Goal: Transaction & Acquisition: Purchase product/service

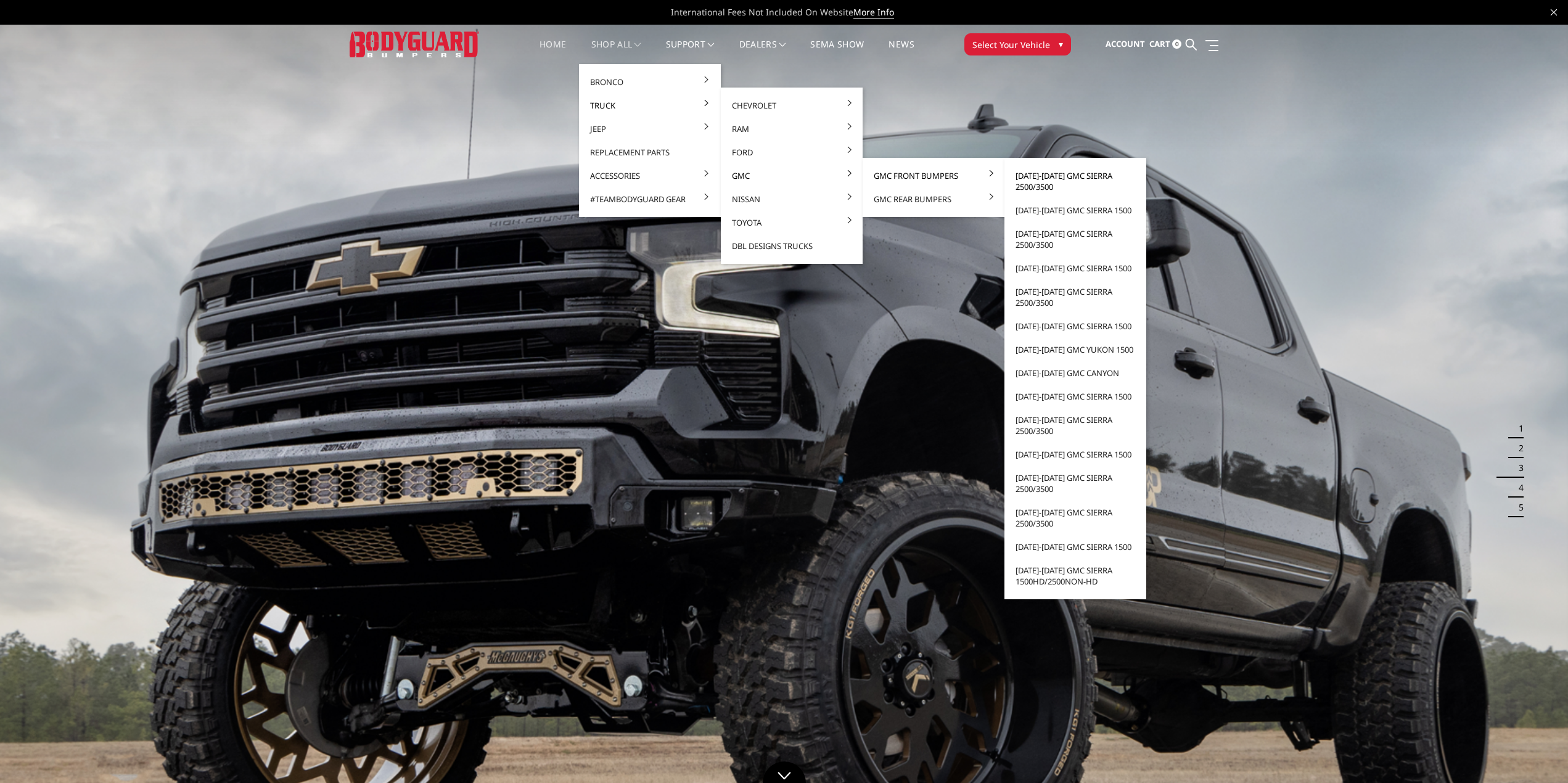
click at [1035, 178] on link "[DATE]-[DATE] GMC Sierra 2500/3500" at bounding box center [1075, 181] width 132 height 34
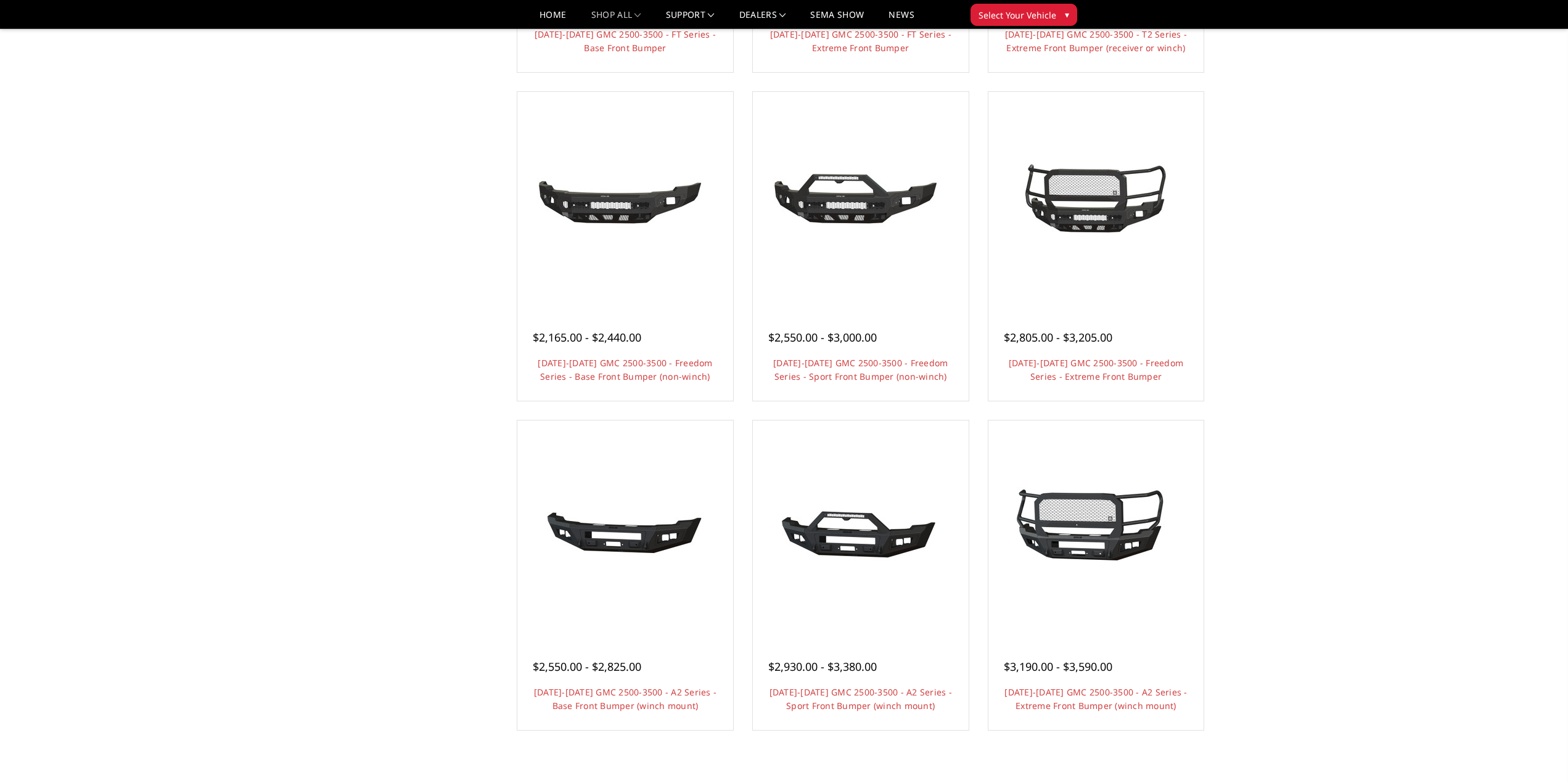
scroll to position [493, 0]
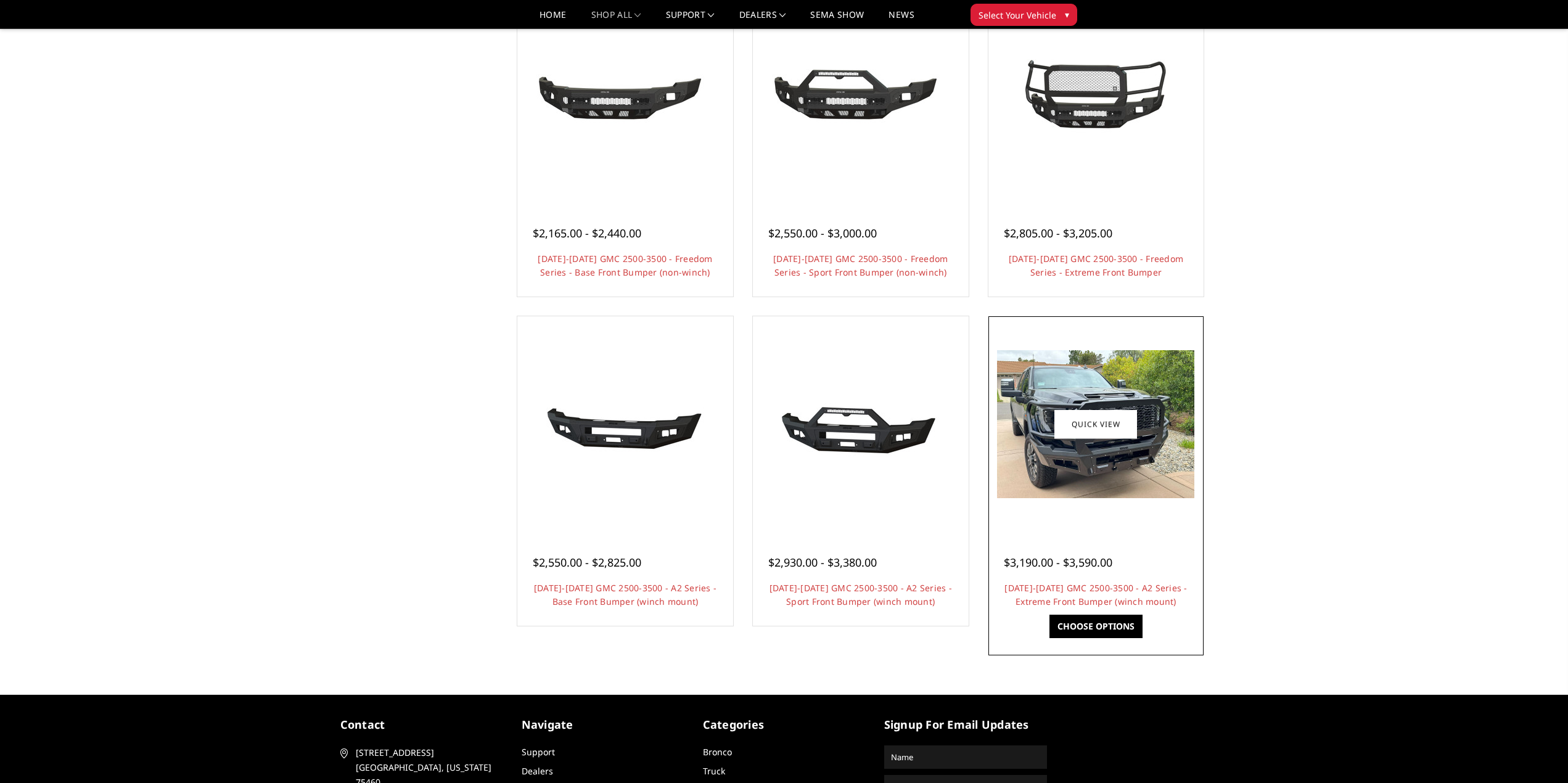
click at [1110, 483] on img at bounding box center [1095, 424] width 197 height 148
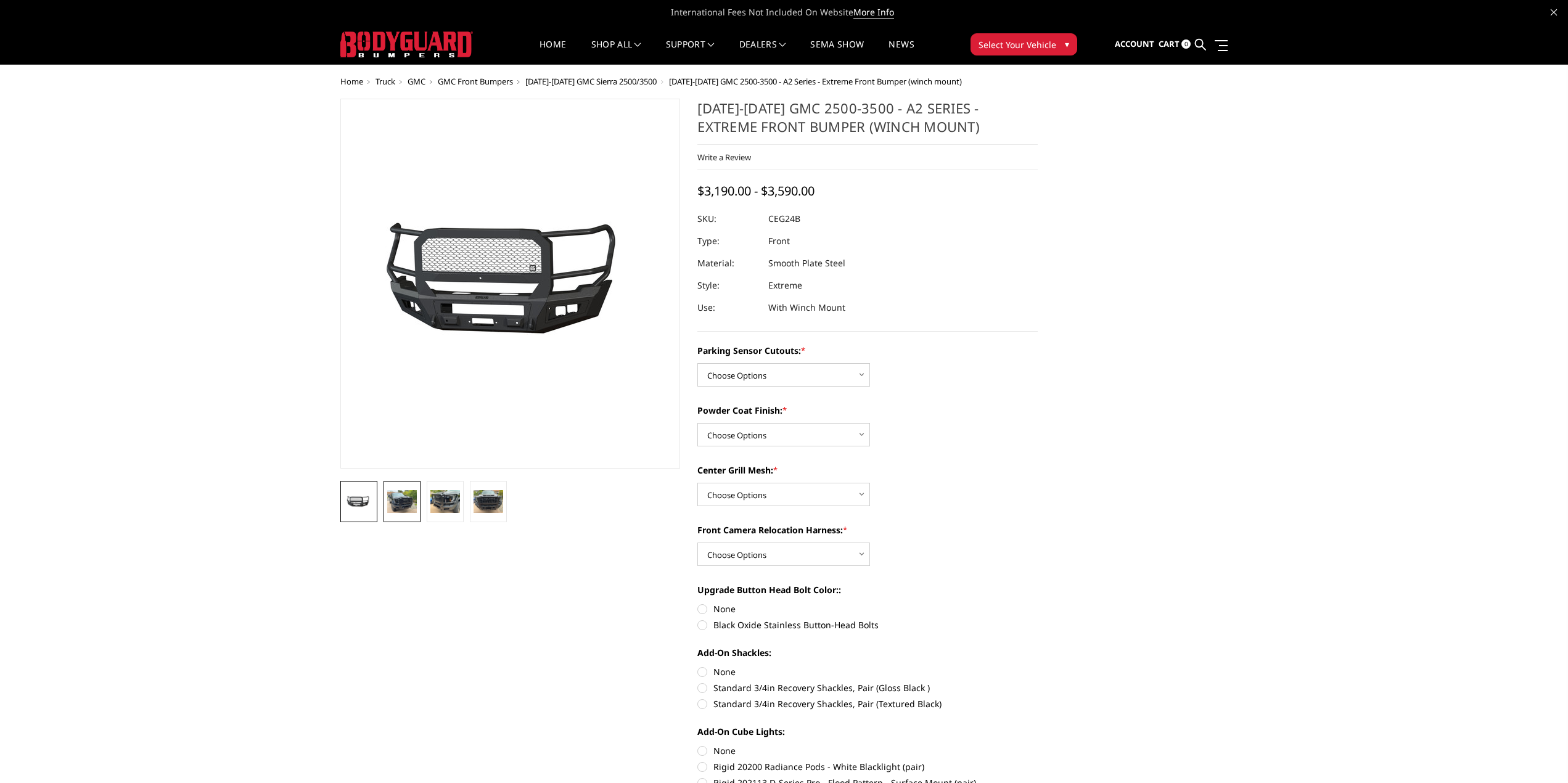
click at [401, 504] on img at bounding box center [402, 501] width 30 height 22
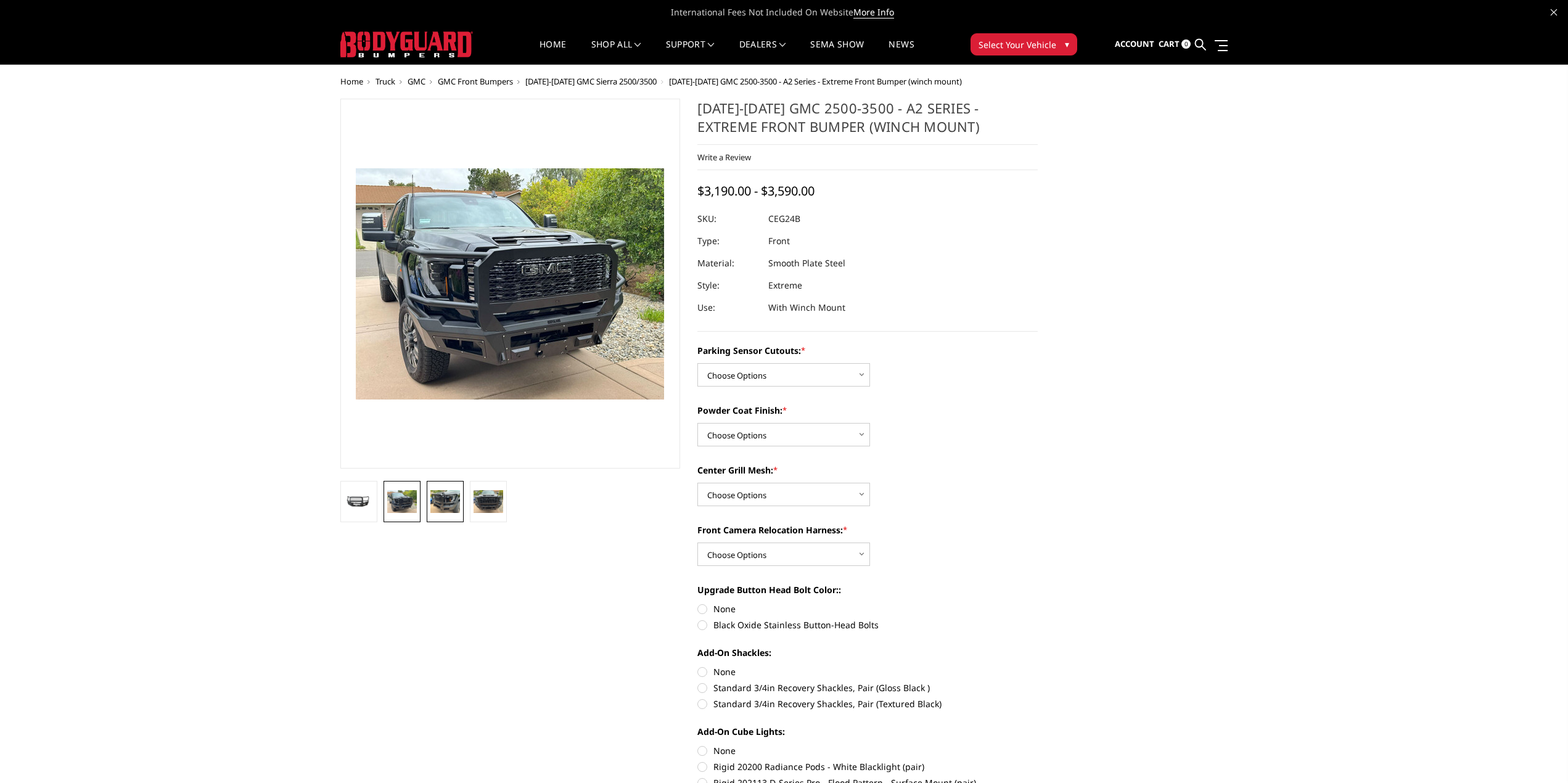
click at [449, 502] on img at bounding box center [445, 501] width 30 height 22
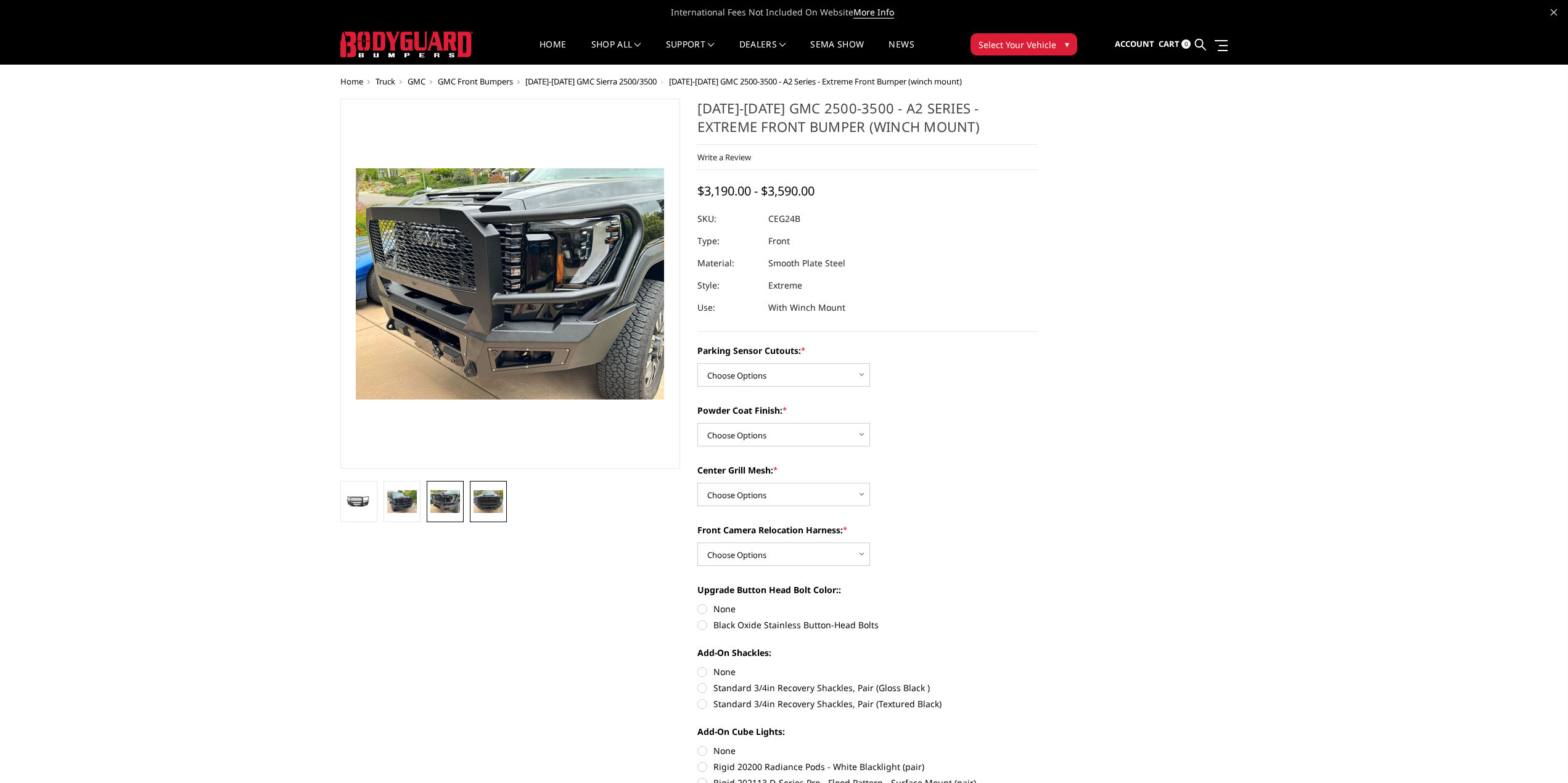
click at [483, 500] on img at bounding box center [488, 501] width 30 height 22
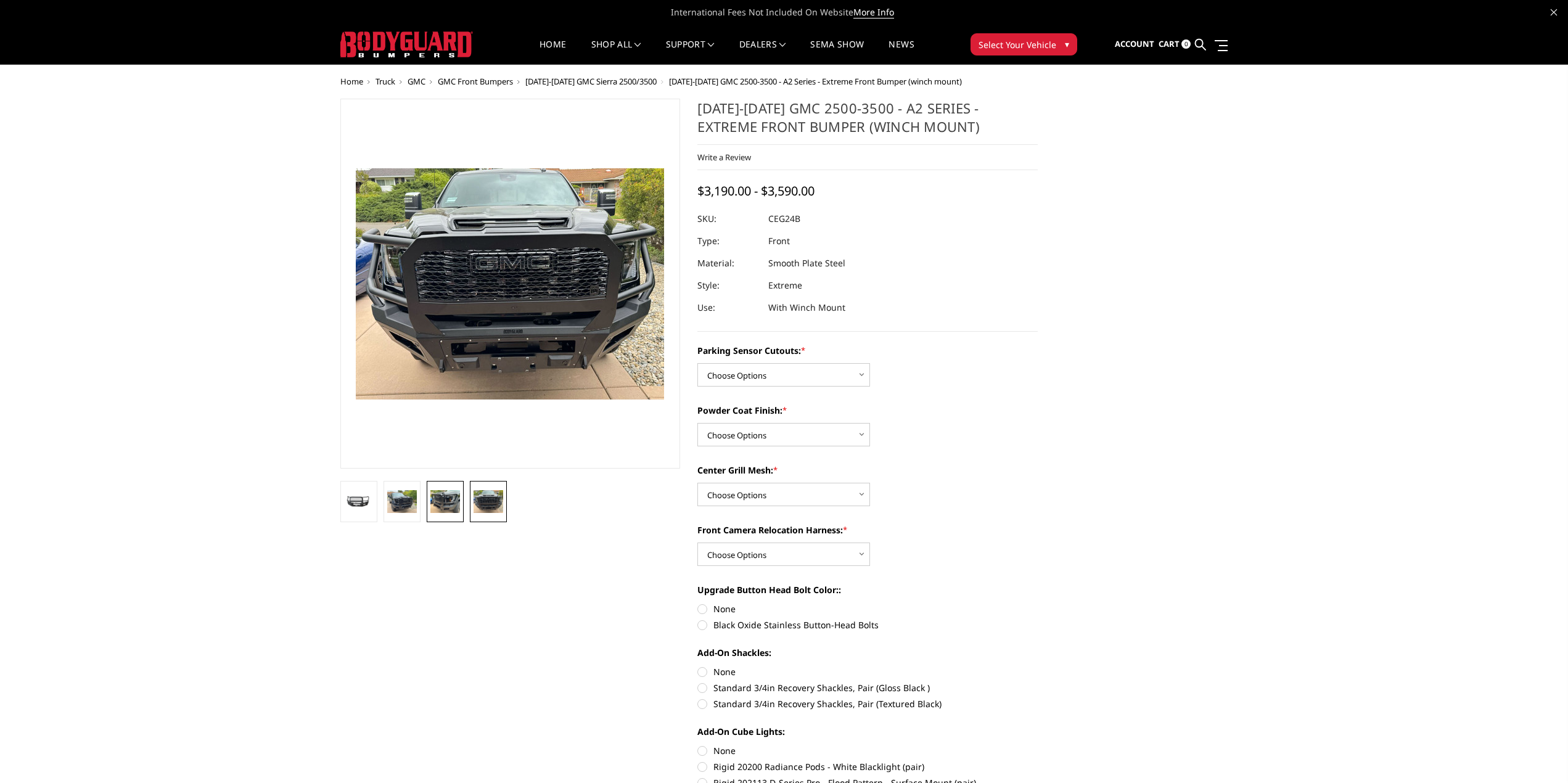
click at [457, 499] on img at bounding box center [445, 501] width 30 height 22
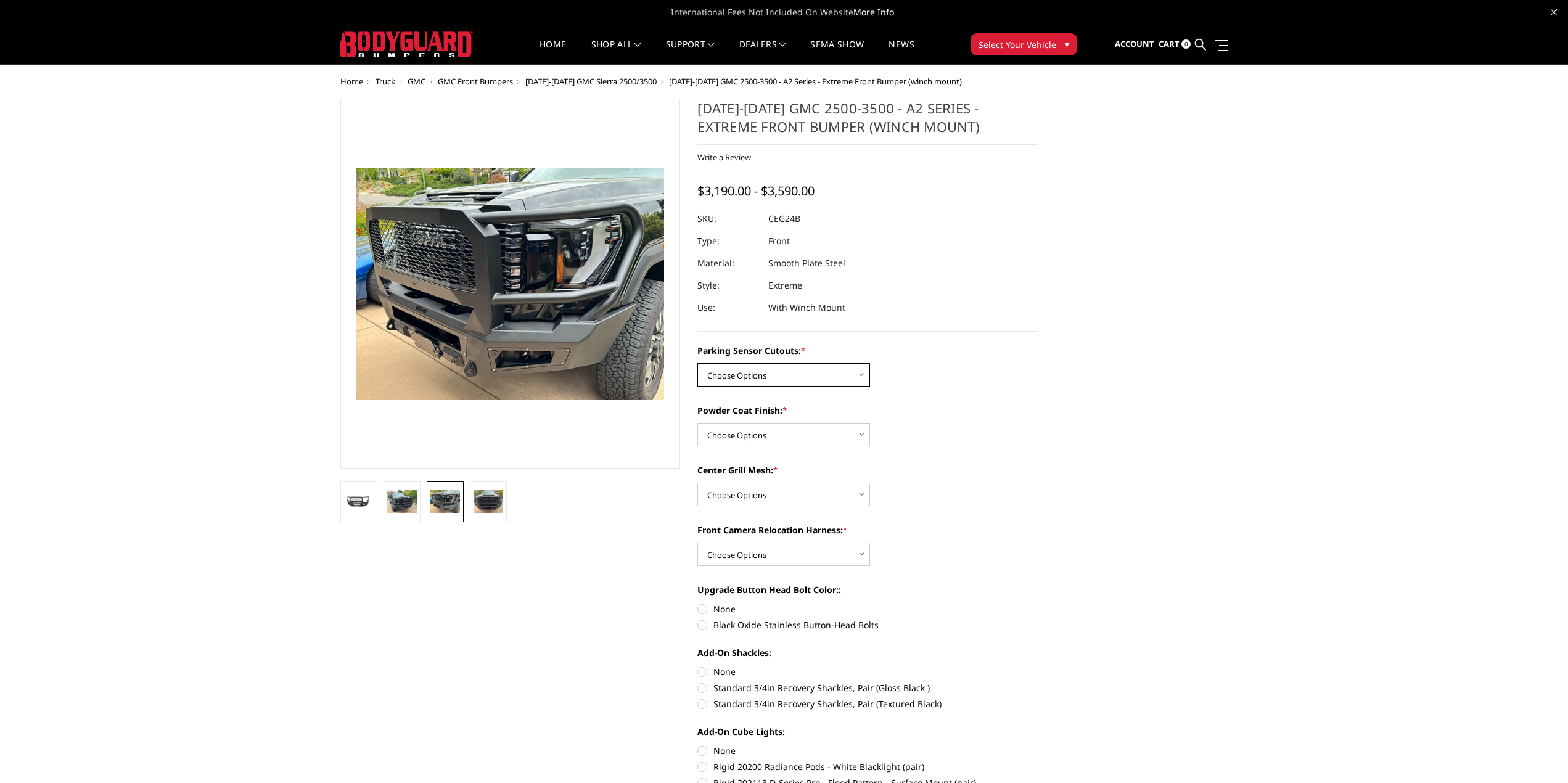
click at [836, 379] on select "Choose Options No - Without Parking Sensor Cutouts Yes - With Parking Sensor Cu…" at bounding box center [784, 374] width 172 height 23
select select "2143"
click at [697, 363] on select "Choose Options No - Without Parking Sensor Cutouts Yes - With Parking Sensor Cu…" at bounding box center [784, 374] width 172 height 23
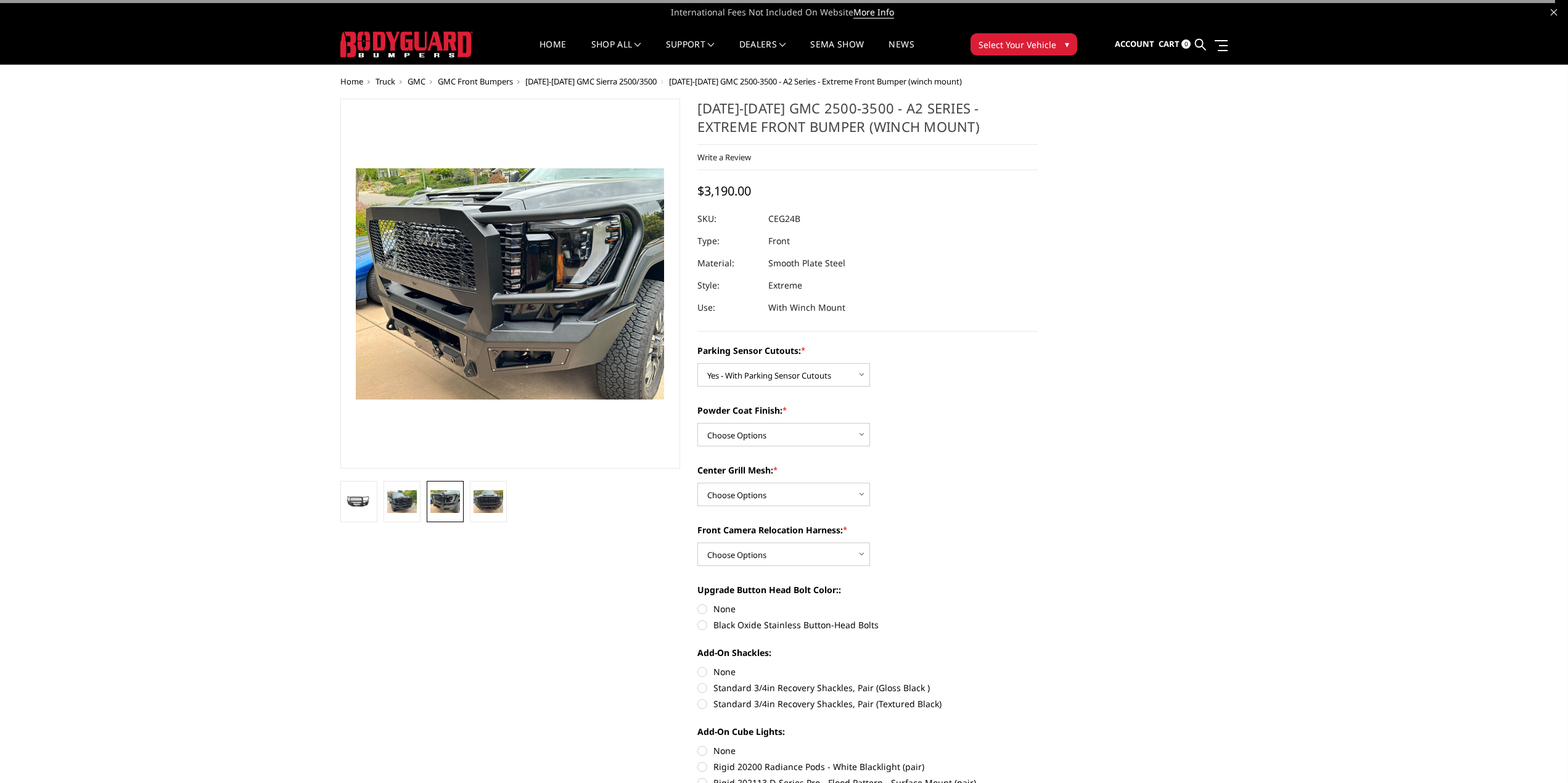
click at [963, 434] on div "Powder Coat Finish: * Choose Options Bare Metal Textured Black Powder Coat" at bounding box center [867, 425] width 340 height 43
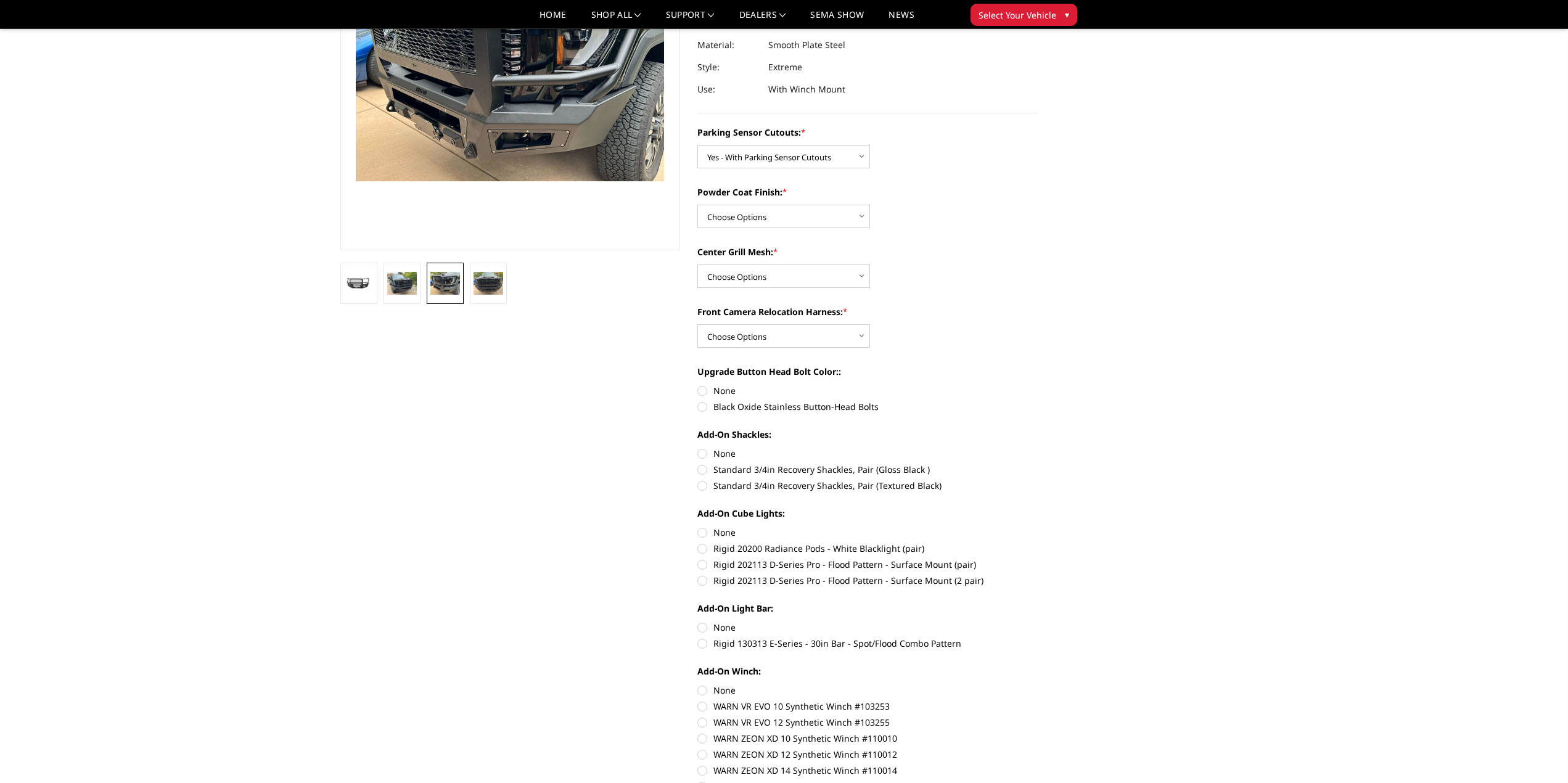
scroll to position [185, 0]
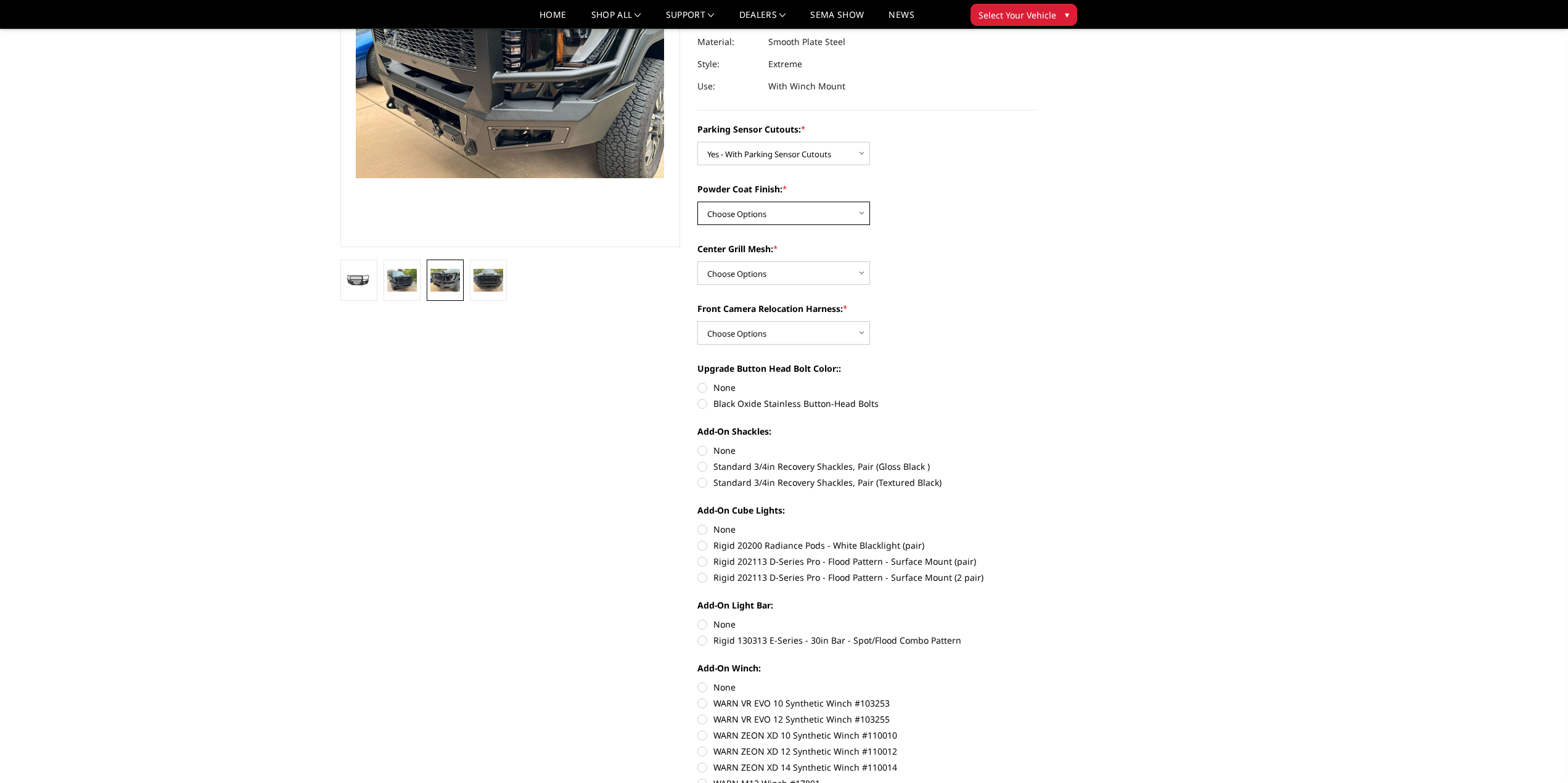
click at [792, 207] on select "Choose Options Bare Metal Textured Black Powder Coat" at bounding box center [784, 213] width 172 height 23
select select "2145"
click at [697, 202] on select "Choose Options Bare Metal Textured Black Powder Coat" at bounding box center [784, 213] width 172 height 23
click at [784, 271] on select "Choose Options WITH Center Grill Mesh WITHOUT Center Grill Mesh" at bounding box center [784, 272] width 172 height 23
select select "2146"
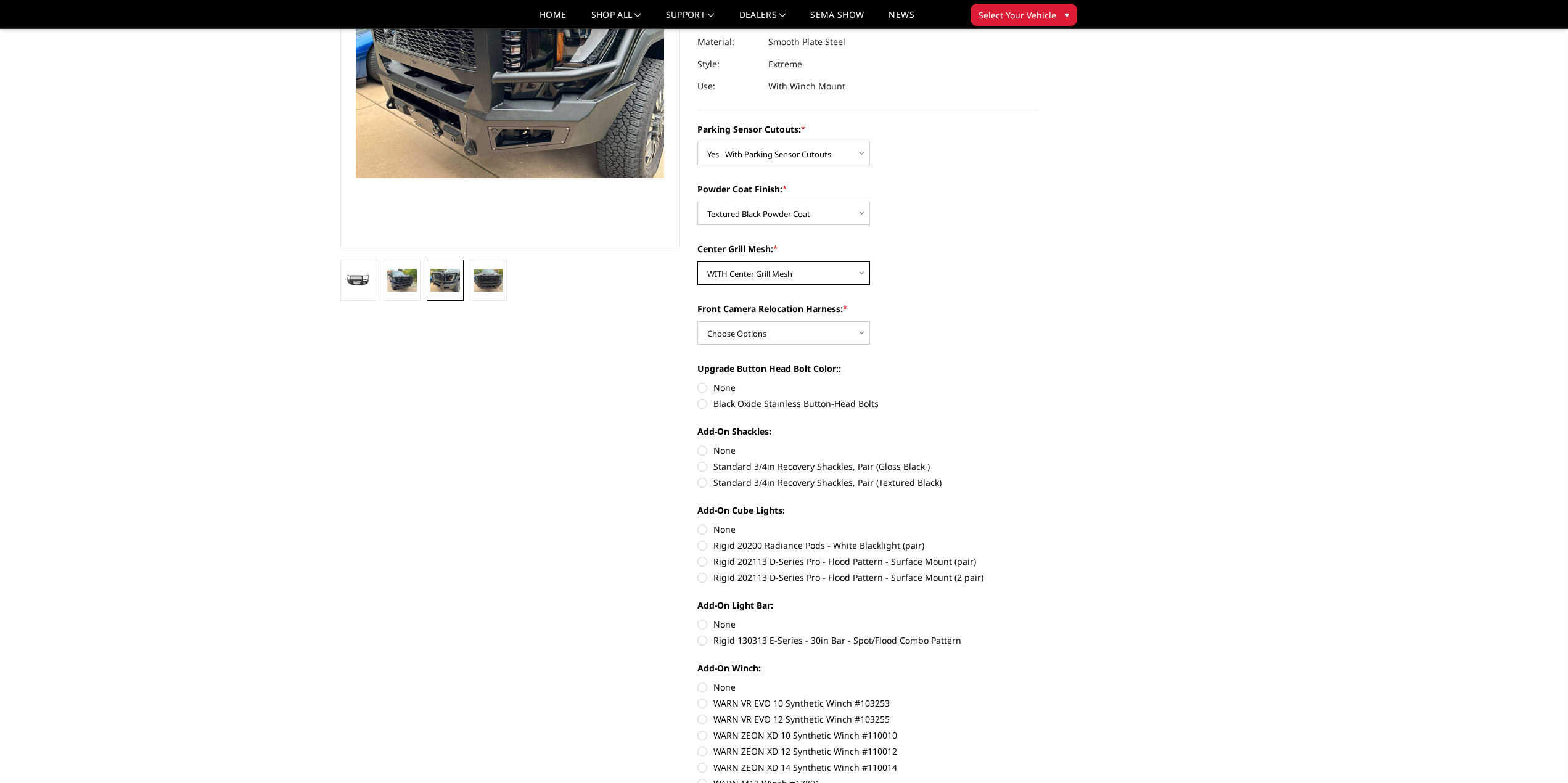
click at [697, 261] on select "Choose Options WITH Center Grill Mesh WITHOUT Center Grill Mesh" at bounding box center [784, 272] width 172 height 23
click at [779, 331] on select "Choose Options WITH Front Camera Relocation Harness WITHOUT Front Camera Reloca…" at bounding box center [784, 333] width 172 height 23
select select "2148"
click at [697, 322] on select "Choose Options WITH Front Camera Relocation Harness WITHOUT Front Camera Reloca…" at bounding box center [784, 333] width 172 height 23
click at [960, 363] on label "Upgrade Button Head Bolt Color::" at bounding box center [867, 369] width 340 height 13
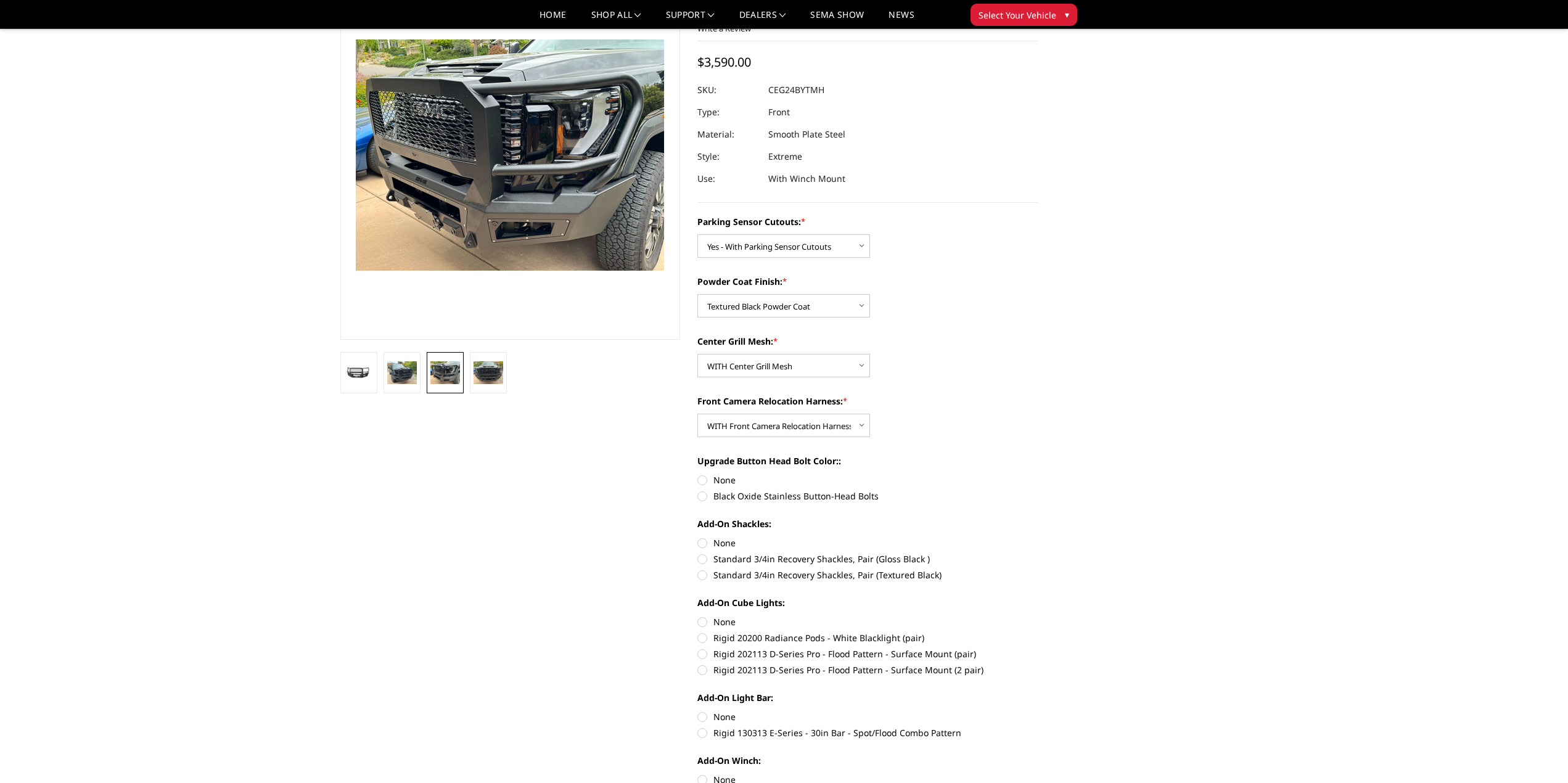
scroll to position [62, 0]
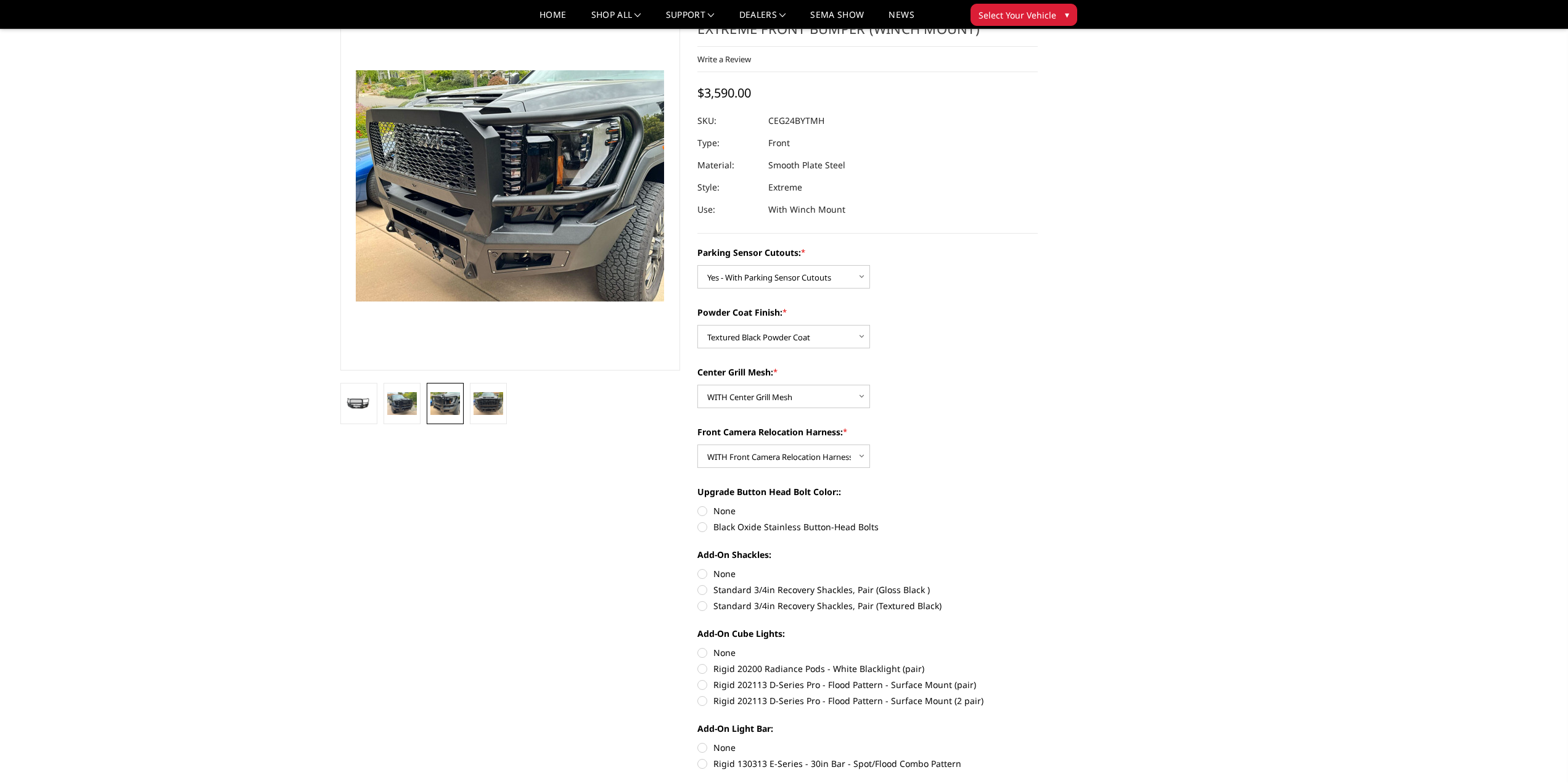
click at [703, 526] on label "Black Oxide Stainless Button-Head Bolts" at bounding box center [867, 527] width 340 height 13
click at [1037, 505] on input "Black Oxide Stainless Button-Head Bolts" at bounding box center [1037, 504] width 1 height 1
radio input "true"
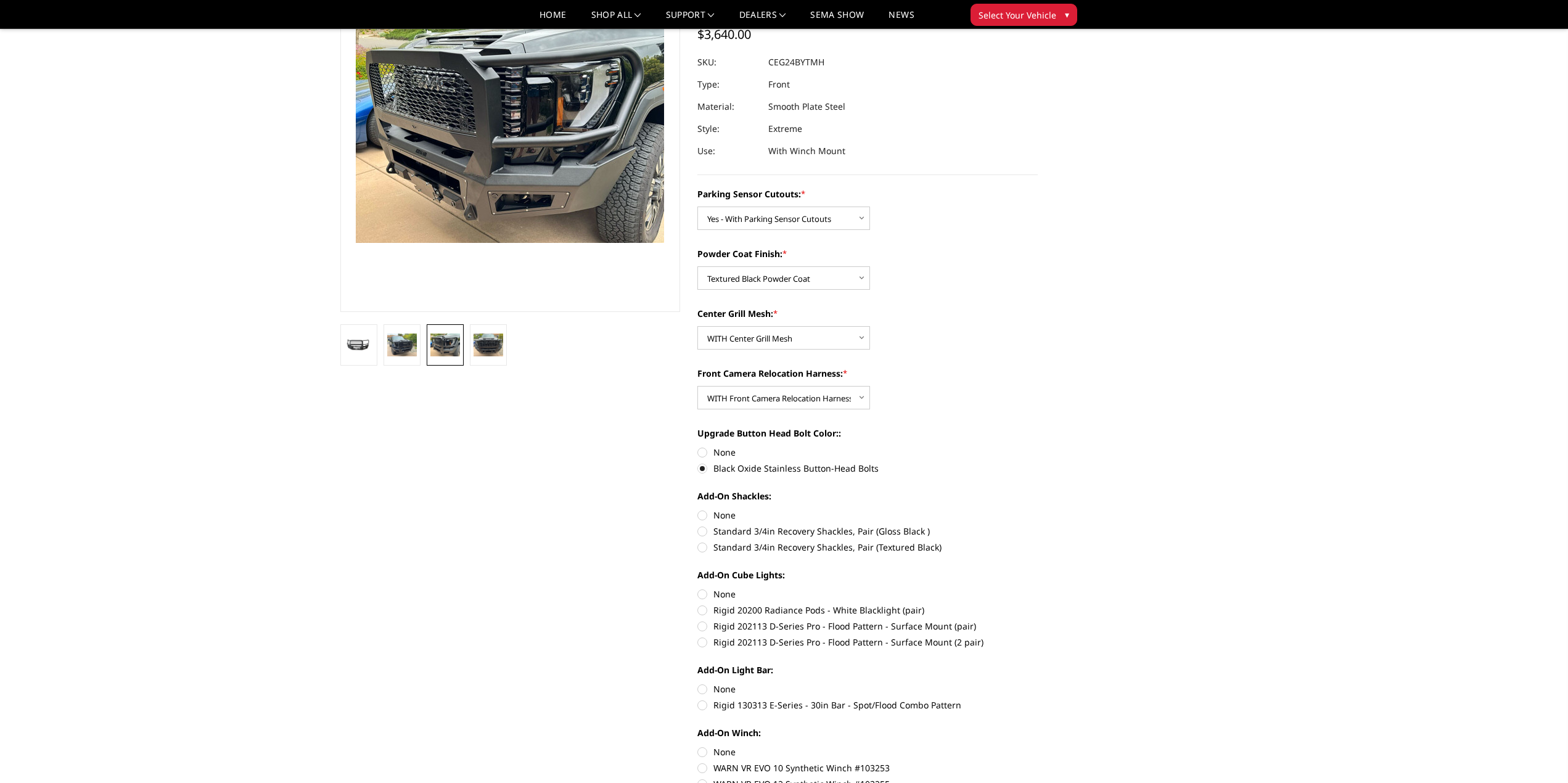
scroll to position [185, 0]
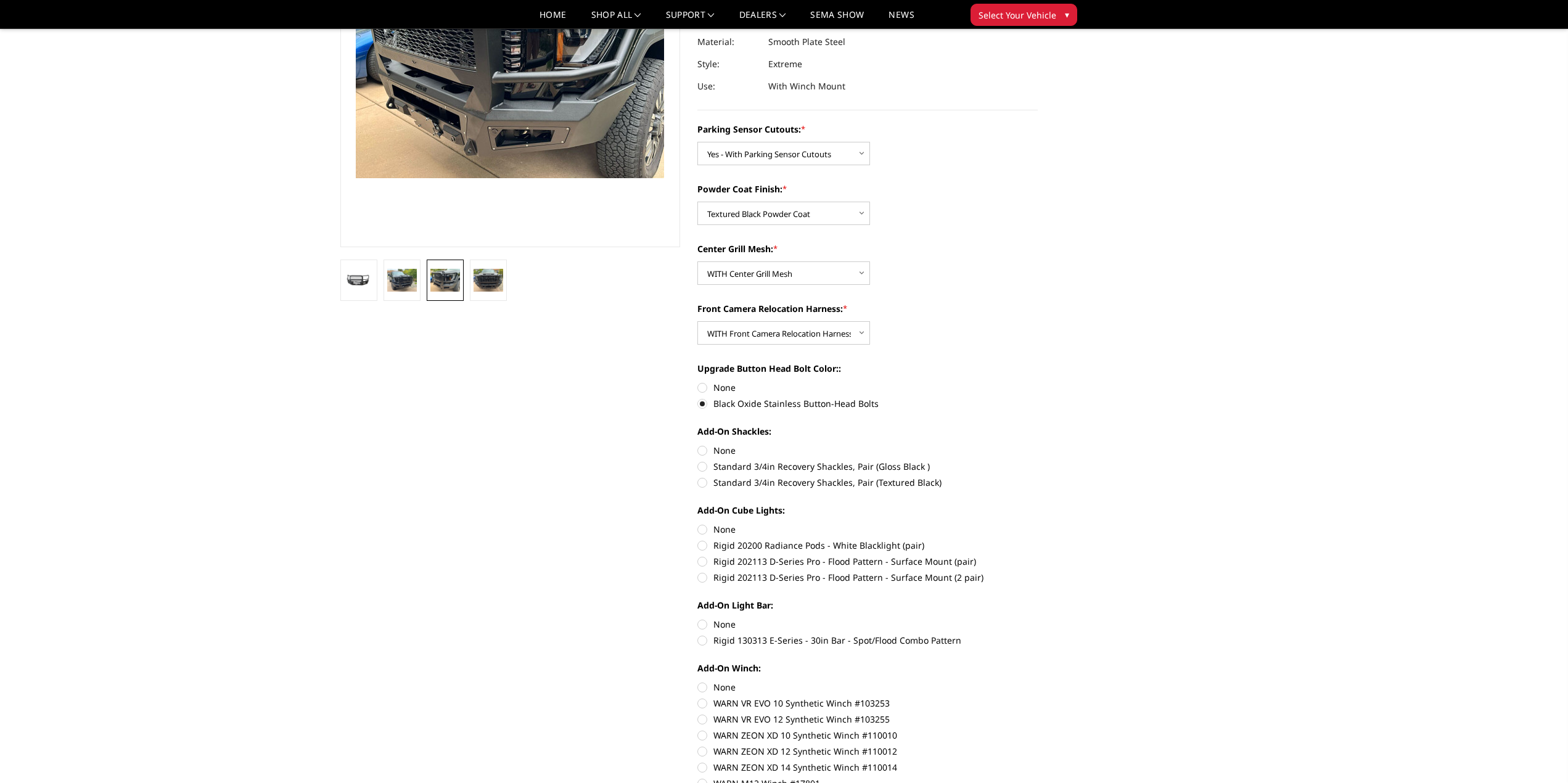
click at [701, 482] on label "Standard 3/4in Recovery Shackles, Pair (Textured Black)" at bounding box center [867, 483] width 340 height 13
click at [1037, 461] on input "Standard 3/4in Recovery Shackles, Pair (Textured Black)" at bounding box center [1037, 461] width 1 height 1
radio input "true"
click at [705, 578] on label "Rigid 202113 D-Series Pro - Flood Pattern - Surface Mount (2 pair)" at bounding box center [867, 577] width 340 height 13
click at [1037, 556] on input "Rigid 202113 D-Series Pro - Flood Pattern - Surface Mount (2 pair)" at bounding box center [1037, 555] width 1 height 1
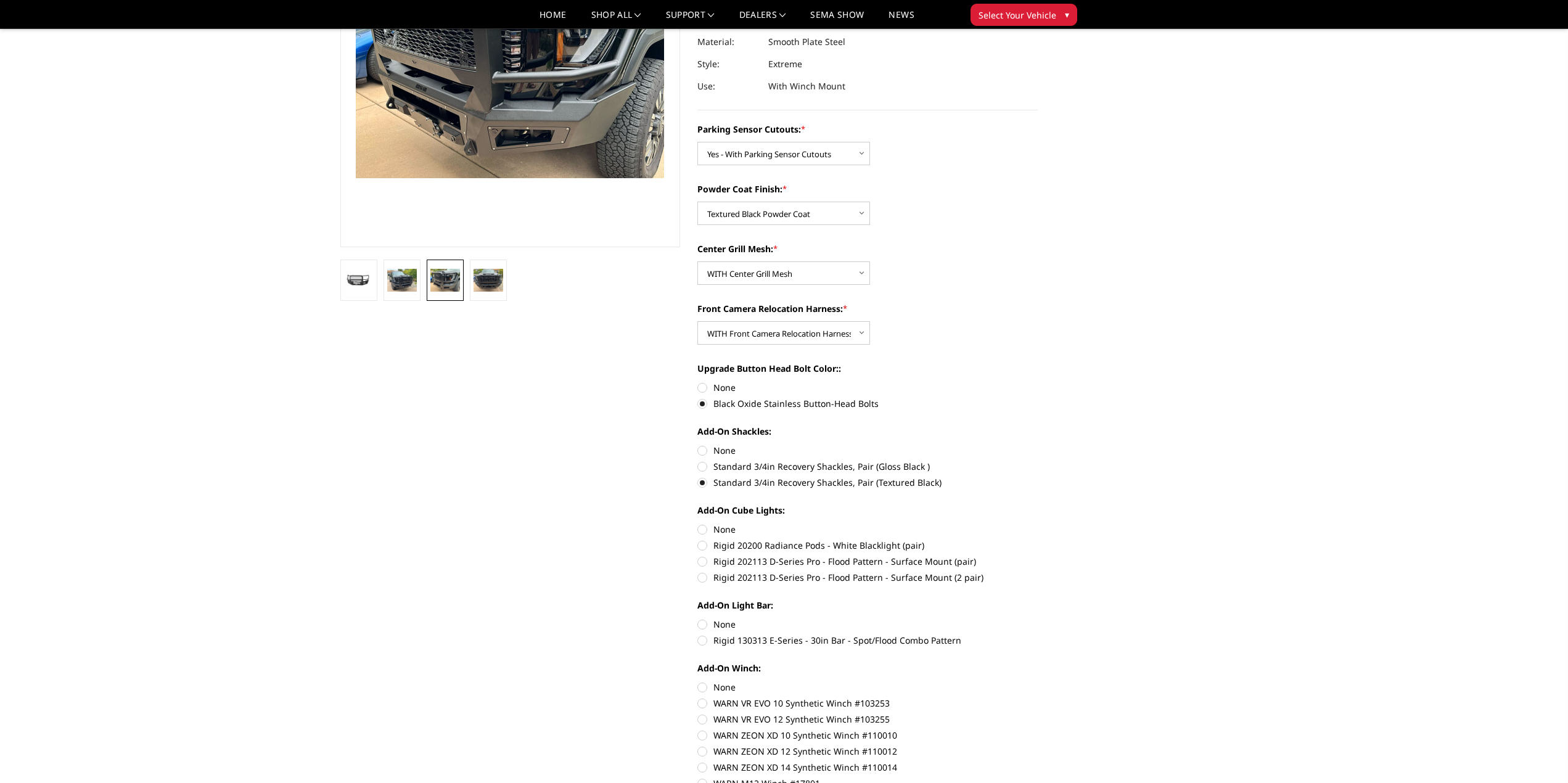
radio input "true"
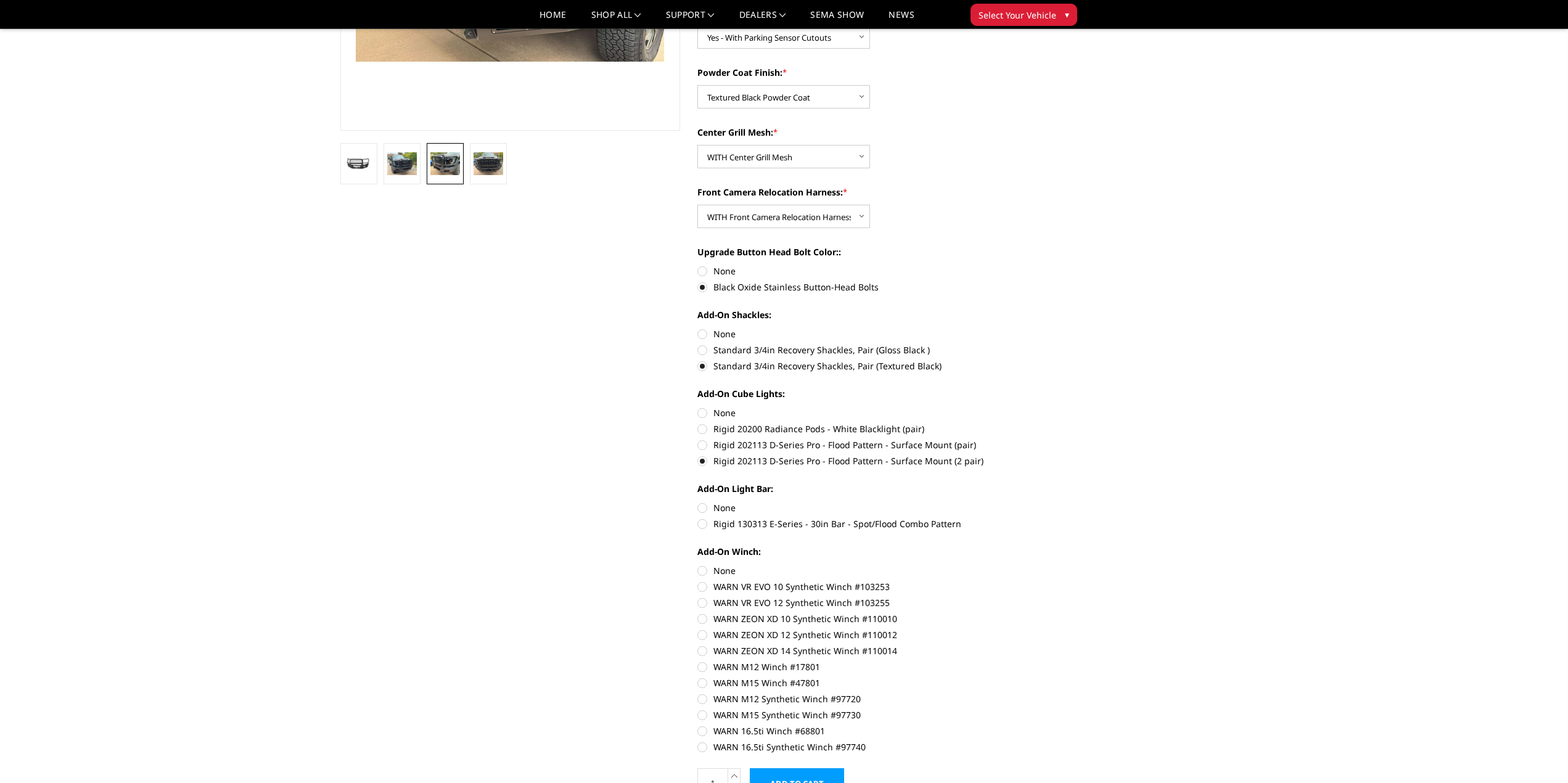
scroll to position [309, 0]
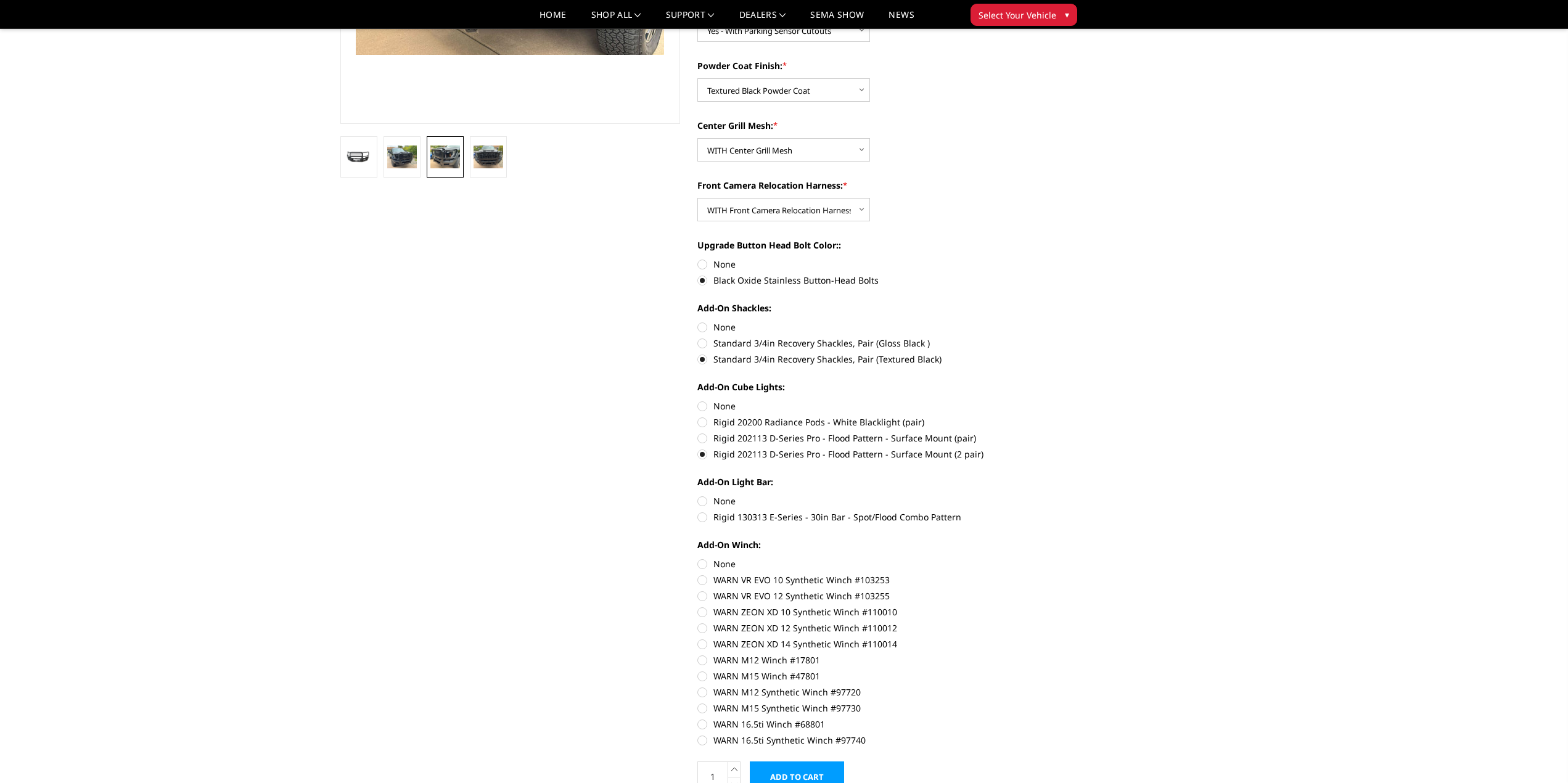
click at [701, 519] on label "Rigid 130313 E-Series - 30in Bar - Spot/Flood Combo Pattern" at bounding box center [867, 517] width 340 height 13
click at [1037, 495] on input "Rigid 130313 E-Series - 30in Bar - Spot/Flood Combo Pattern" at bounding box center [1037, 495] width 1 height 1
radio input "true"
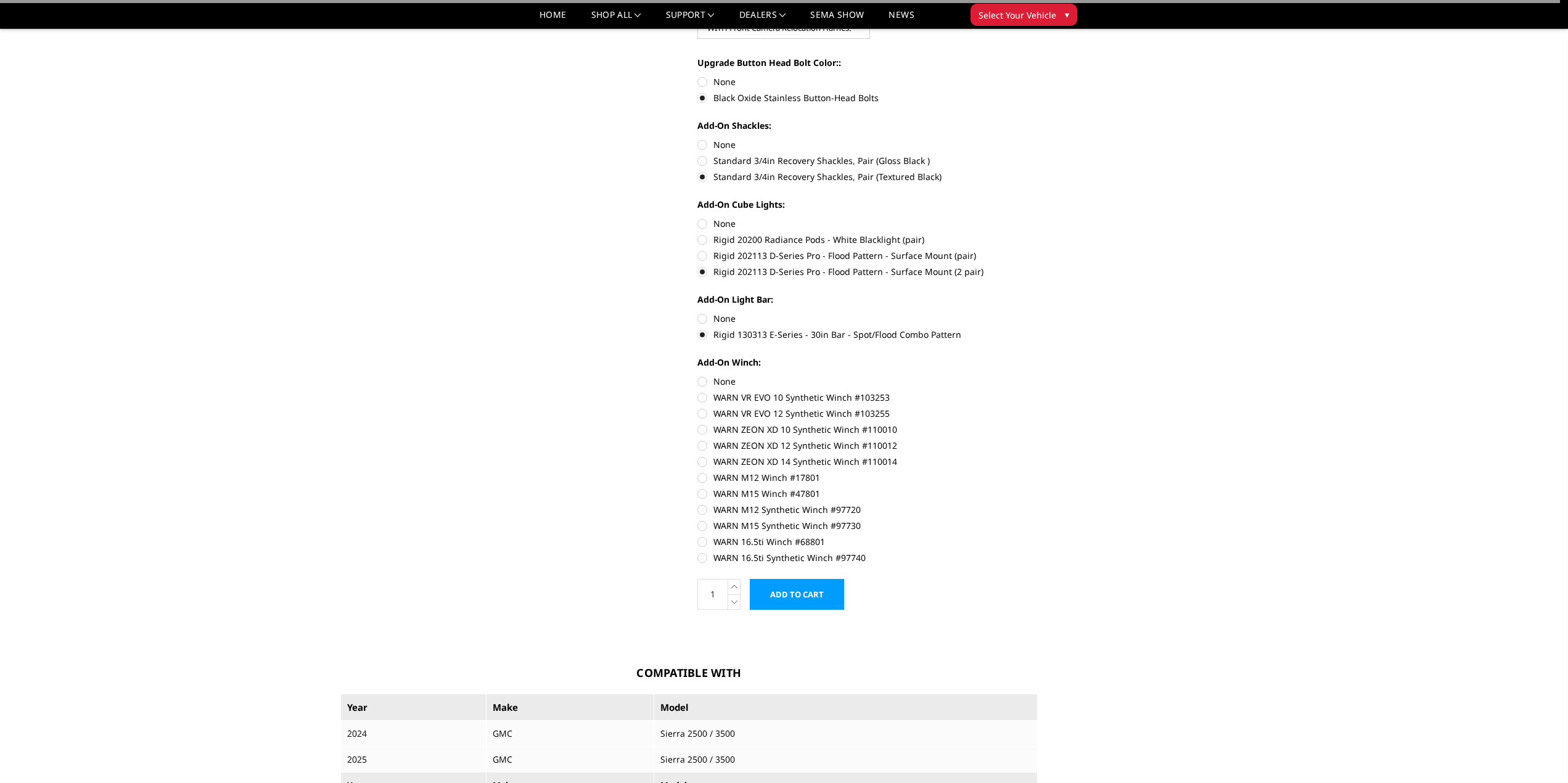
scroll to position [493, 0]
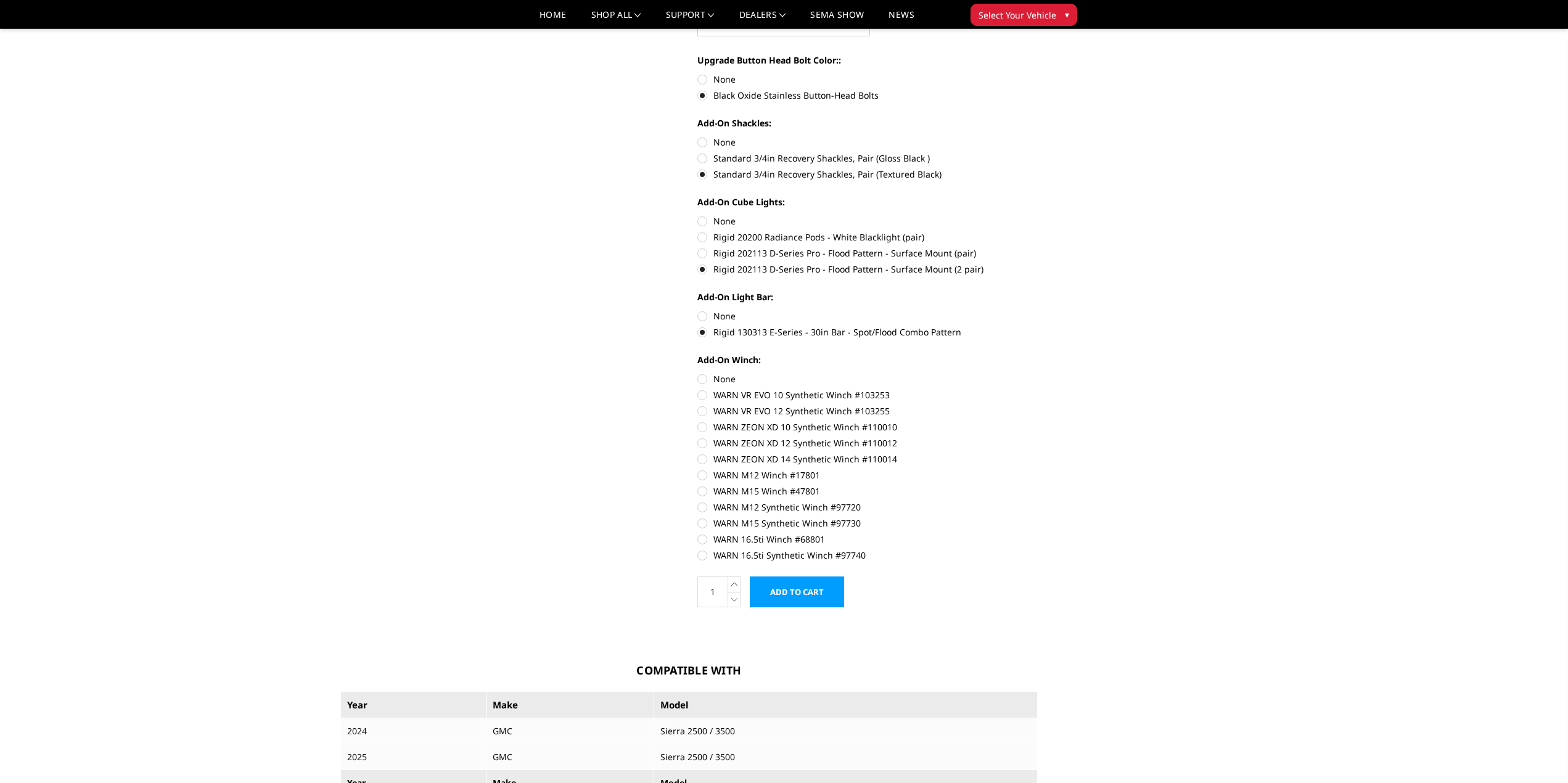
click at [699, 459] on label "WARN ZEON XD 14 Synthetic Winch #110014" at bounding box center [867, 460] width 340 height 13
click at [1037, 437] on input "WARN ZEON XD 14 Synthetic Winch #110014" at bounding box center [1037, 436] width 1 height 1
radio input "true"
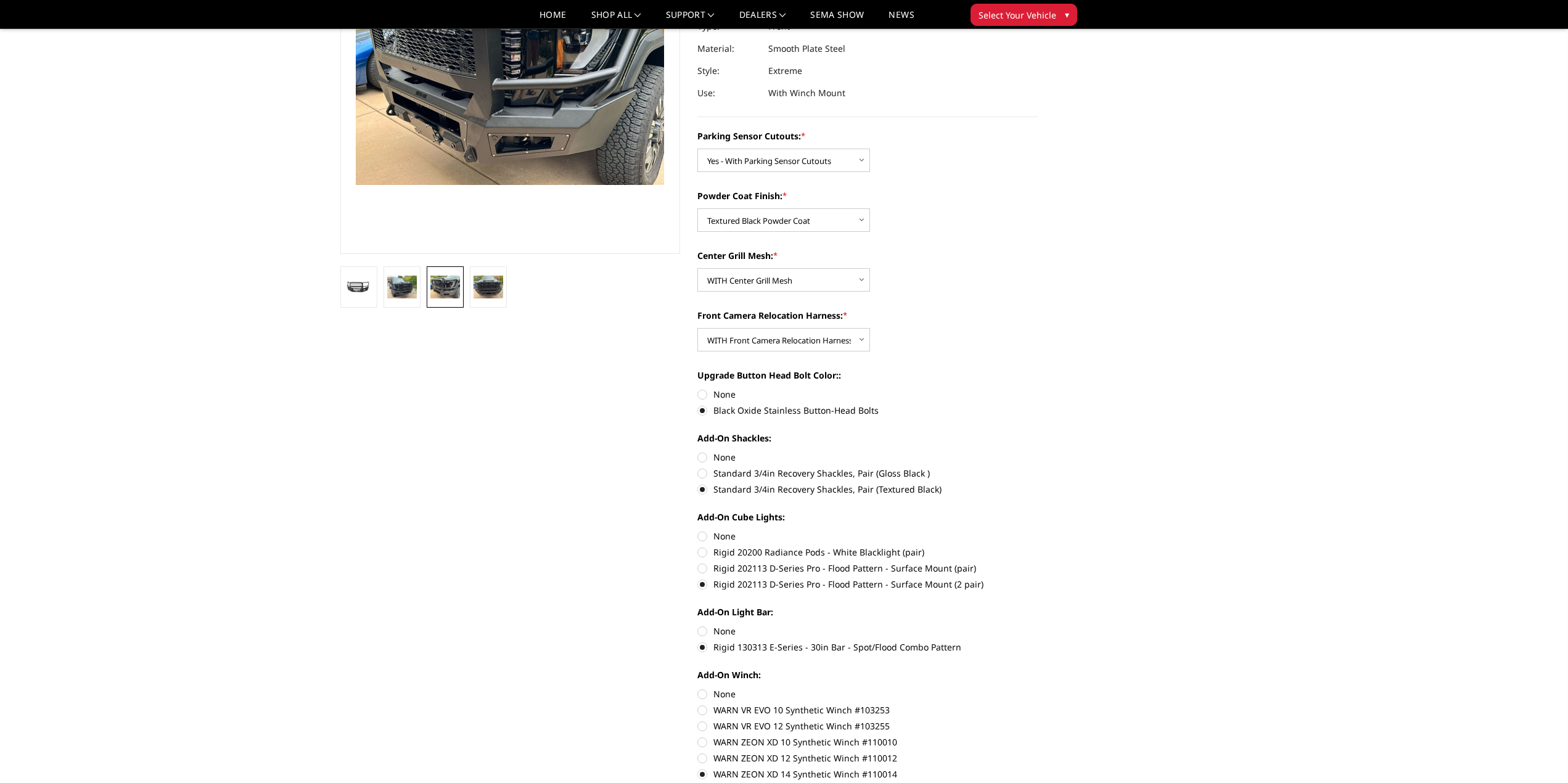
scroll to position [0, 0]
